Goal: Task Accomplishment & Management: Use online tool/utility

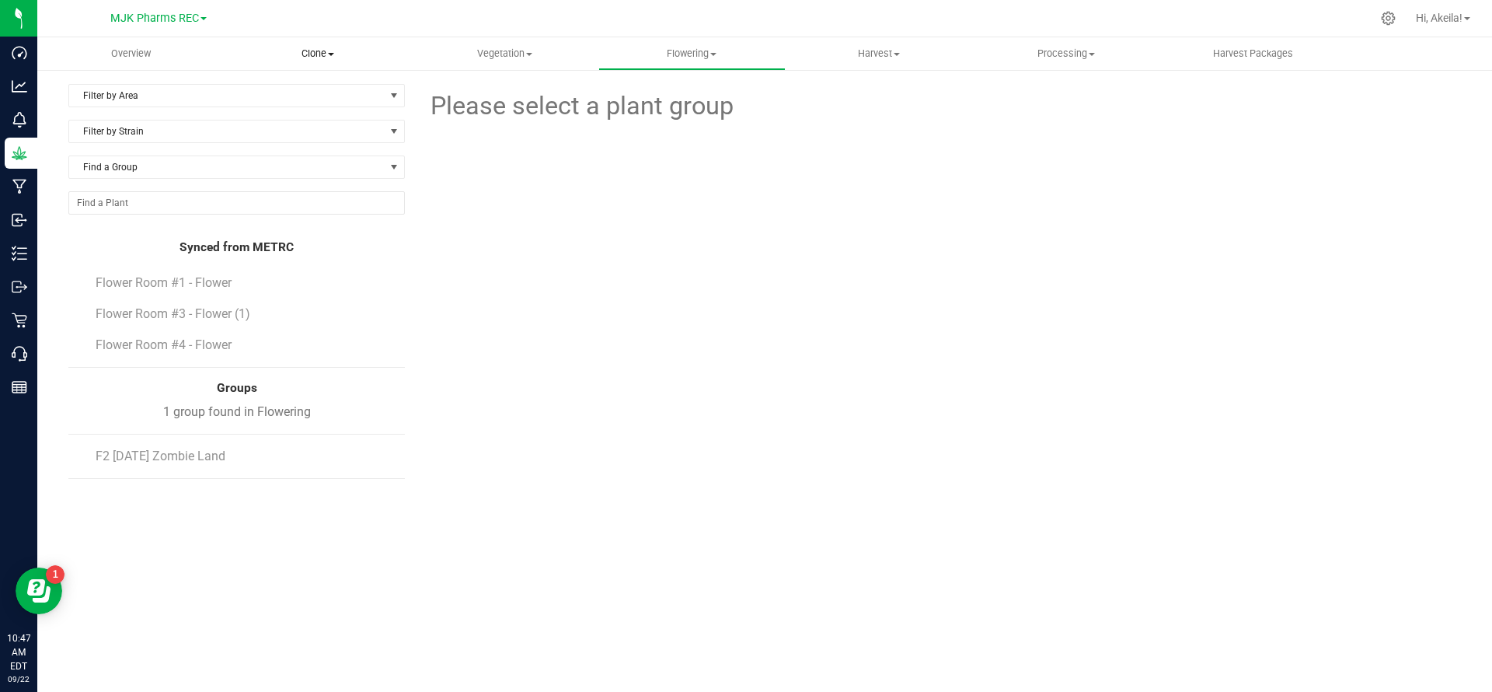
click at [319, 56] on span "Clone" at bounding box center [318, 54] width 186 height 14
click at [295, 115] on span "Cloning groups" at bounding box center [283, 112] width 117 height 13
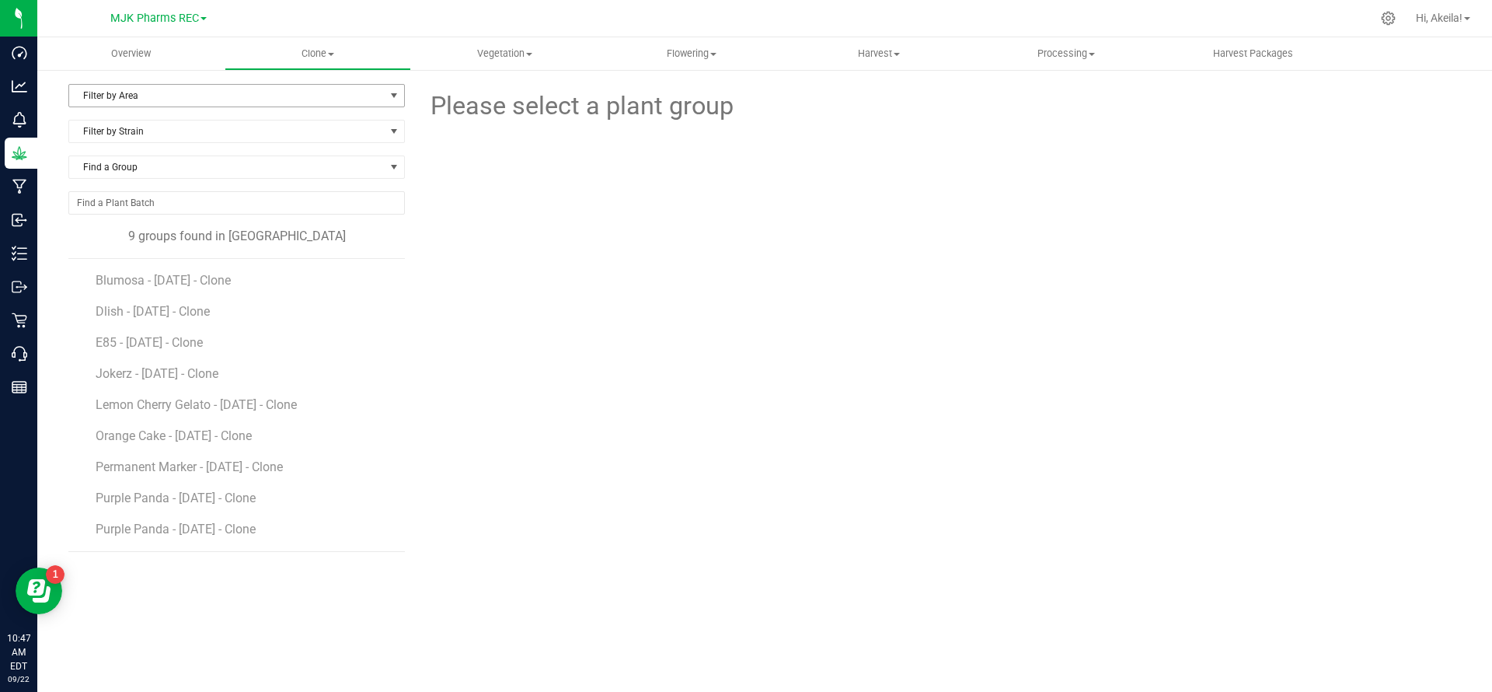
click at [281, 104] on span "Filter by Area" at bounding box center [227, 96] width 316 height 22
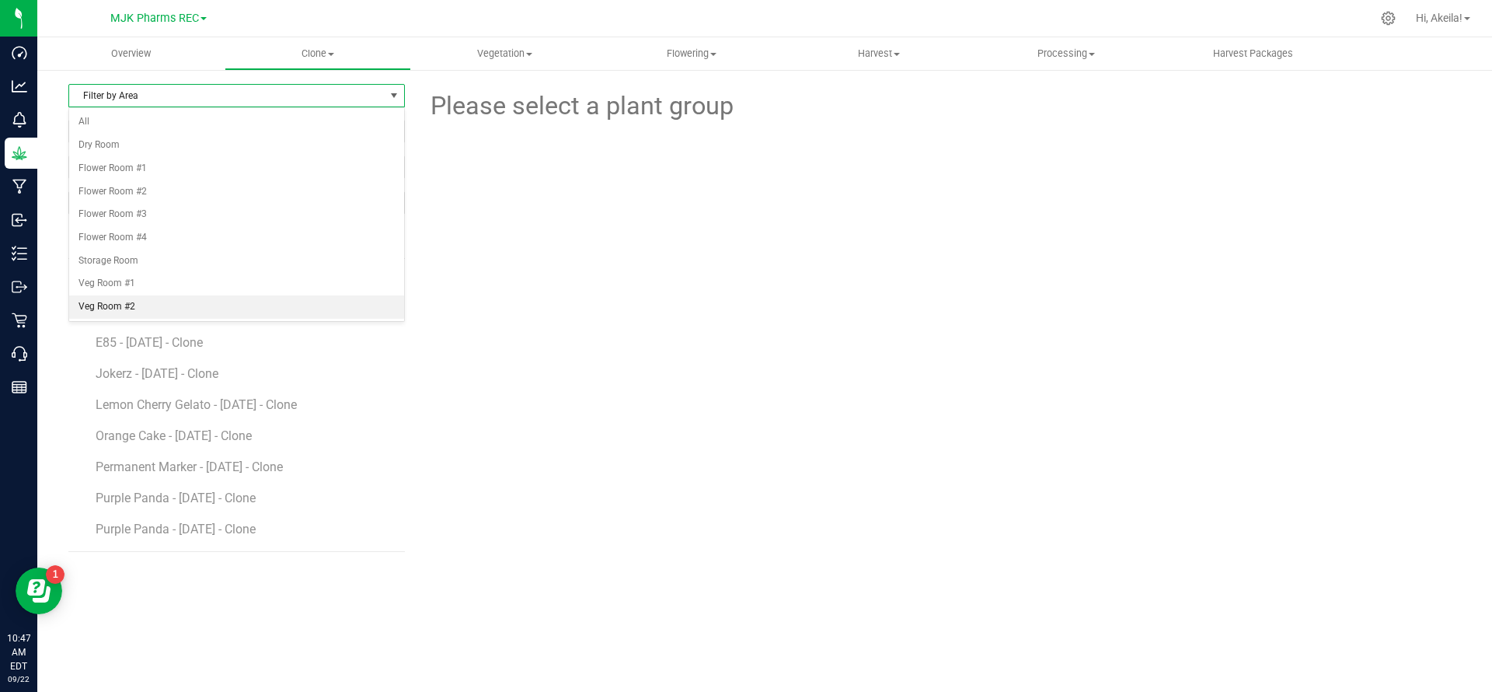
click at [246, 305] on li "Veg Room #2" at bounding box center [236, 306] width 335 height 23
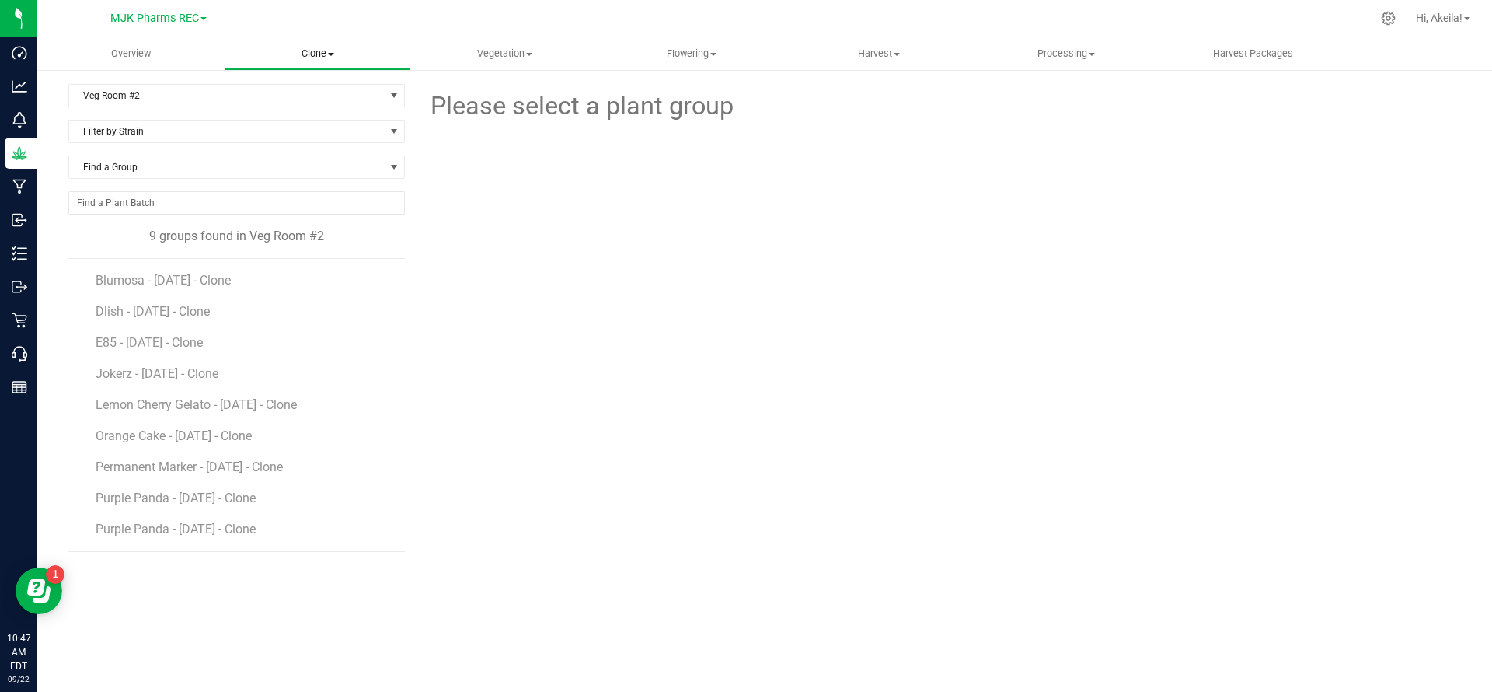
click at [319, 45] on uib-tab-heading "Clone Create plants Cloning groups Cloning plant batches Apply to plants" at bounding box center [318, 53] width 186 height 31
click at [341, 130] on span "Cloning plant batches" at bounding box center [301, 130] width 152 height 13
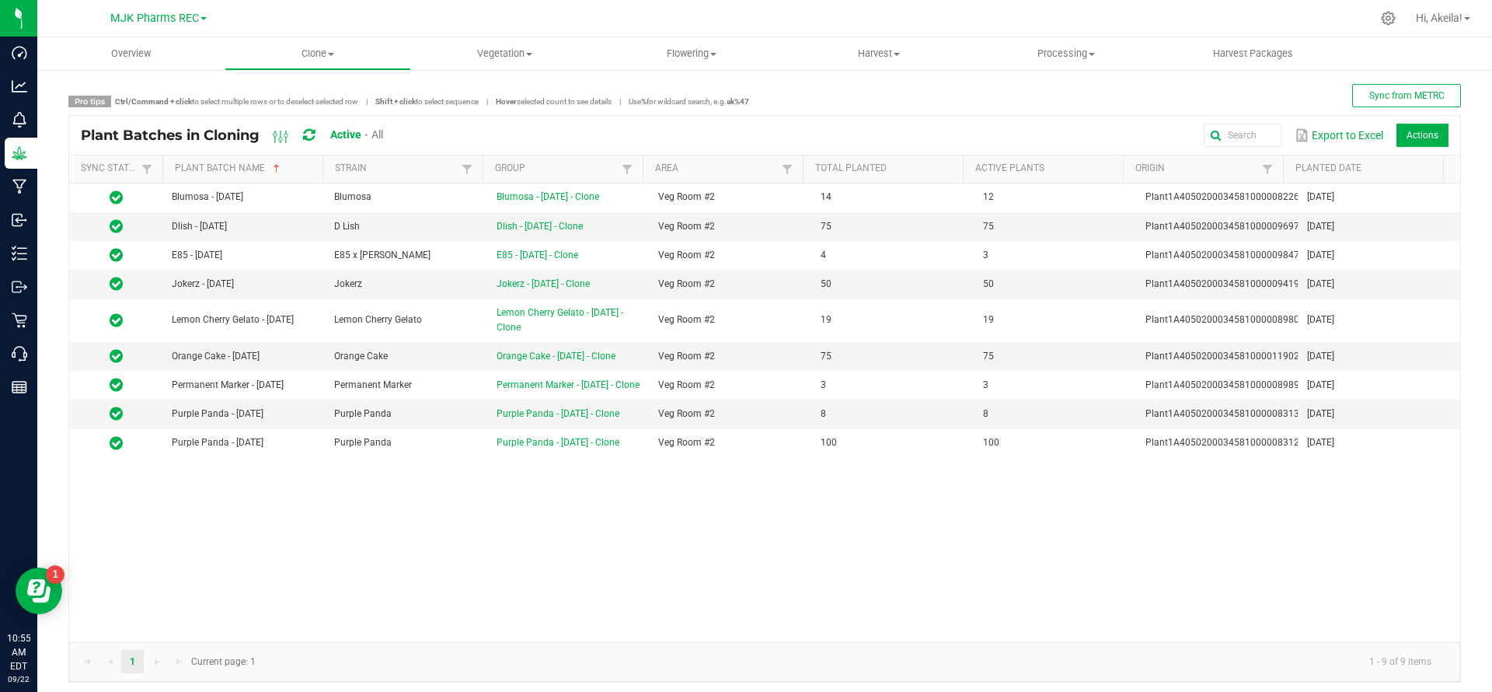
click at [529, 134] on div "Export to Excel Actions" at bounding box center [922, 135] width 1054 height 26
click at [519, 63] on uib-tab-heading "Vegetation Veg groups Veg plants Mother groups Mother plants Apply to plants" at bounding box center [505, 53] width 186 height 31
click at [819, 96] on div "Sync from METRC" at bounding box center [1105, 95] width 712 height 23
